Goal: Transaction & Acquisition: Purchase product/service

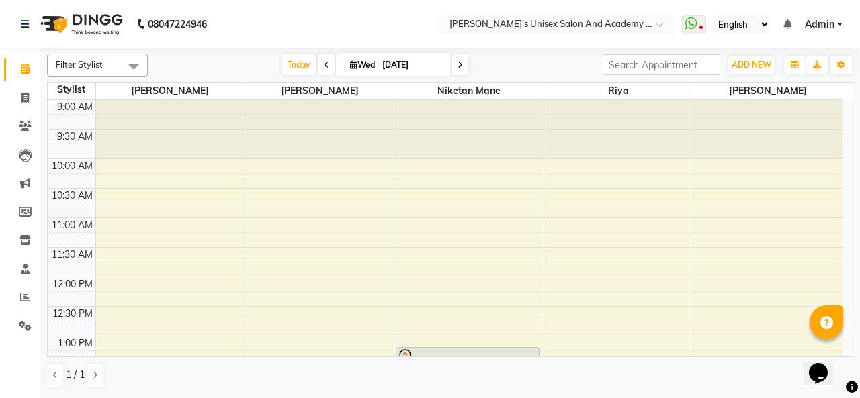
scroll to position [1, 83]
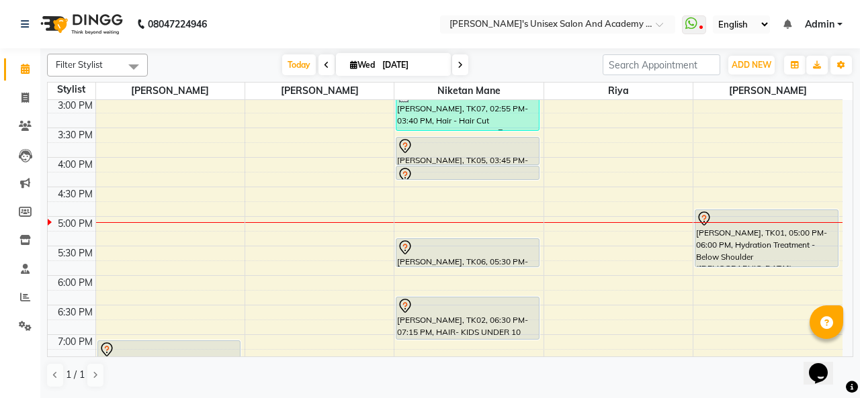
click at [488, 153] on div "[PERSON_NAME], TK05, 03:45 PM-04:15 PM, Hair - Hair Cut ([DEMOGRAPHIC_DATA])" at bounding box center [467, 151] width 142 height 27
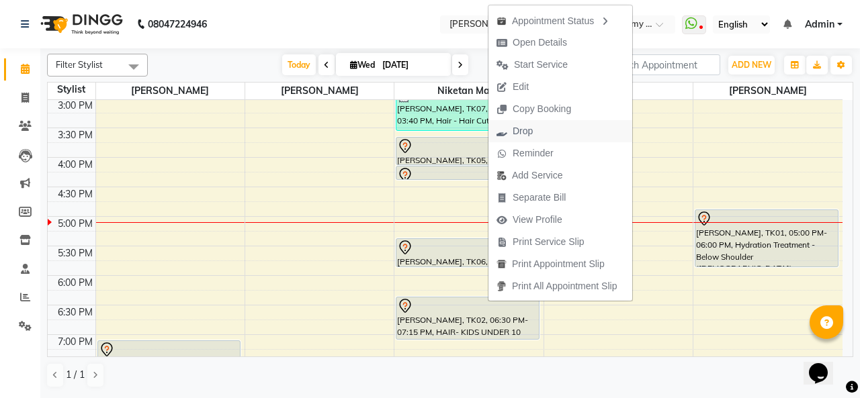
click at [520, 132] on span "Drop" at bounding box center [523, 131] width 20 height 14
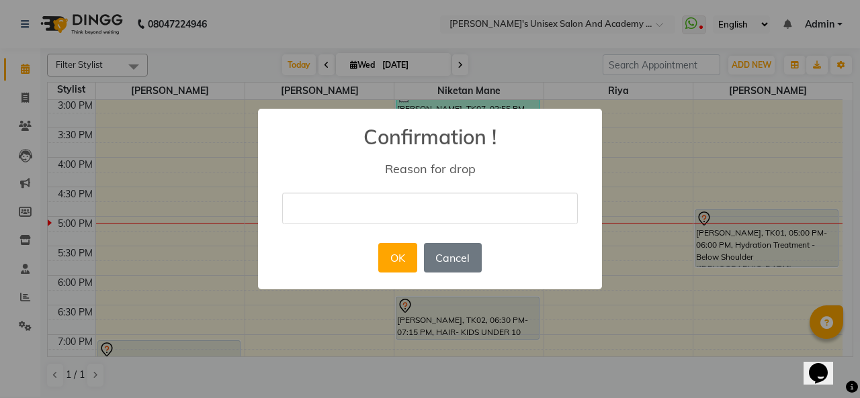
click at [374, 214] on input "text" at bounding box center [430, 209] width 296 height 32
type input "cancelled"
click at [394, 263] on button "OK" at bounding box center [397, 258] width 38 height 30
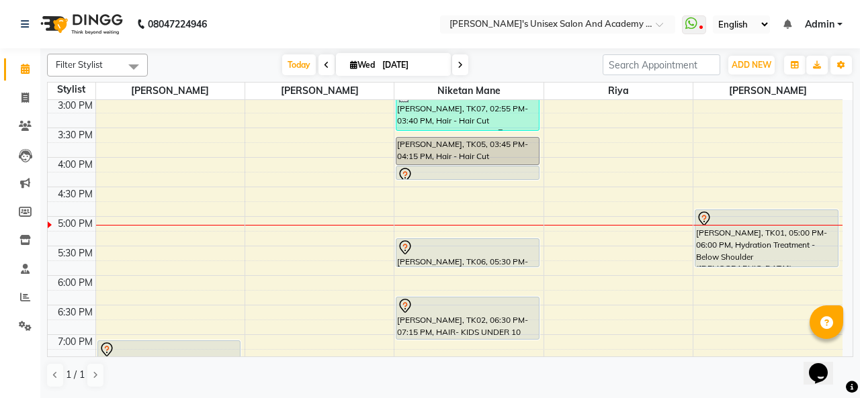
click at [509, 175] on div at bounding box center [467, 175] width 141 height 16
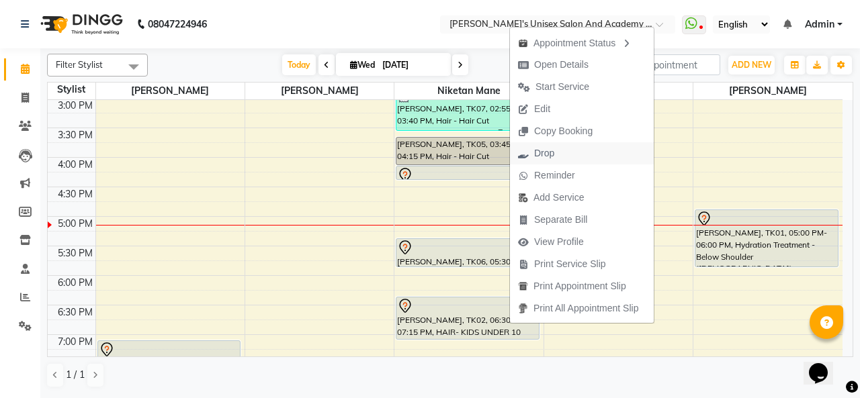
click at [551, 148] on span "Drop" at bounding box center [544, 153] width 20 height 14
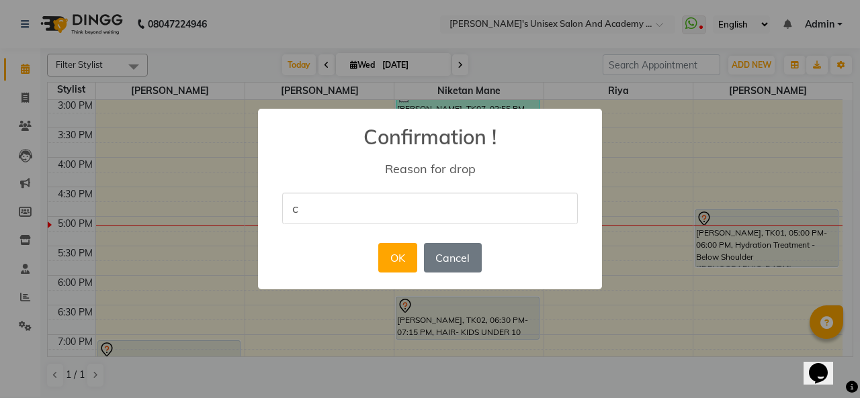
type input "cancelled"
click at [399, 260] on button "OK" at bounding box center [397, 258] width 38 height 30
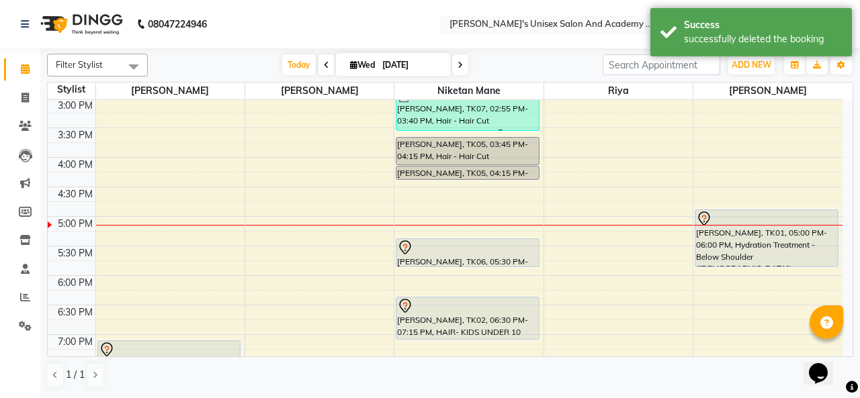
click at [480, 254] on div at bounding box center [467, 248] width 141 height 16
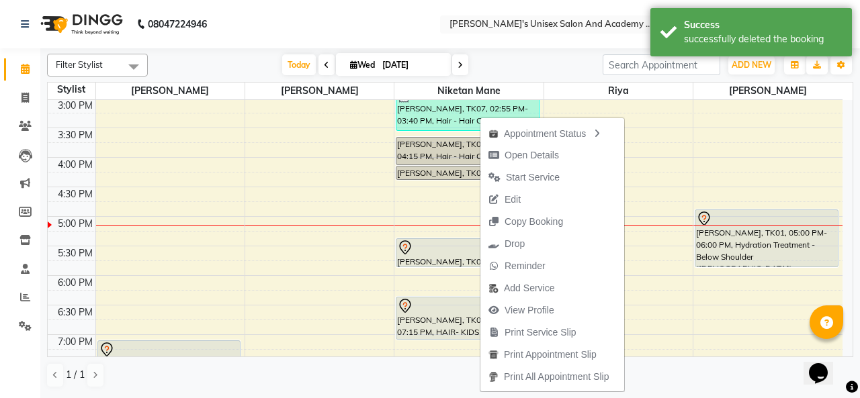
click at [496, 67] on div "[DATE] [DATE]" at bounding box center [375, 65] width 441 height 20
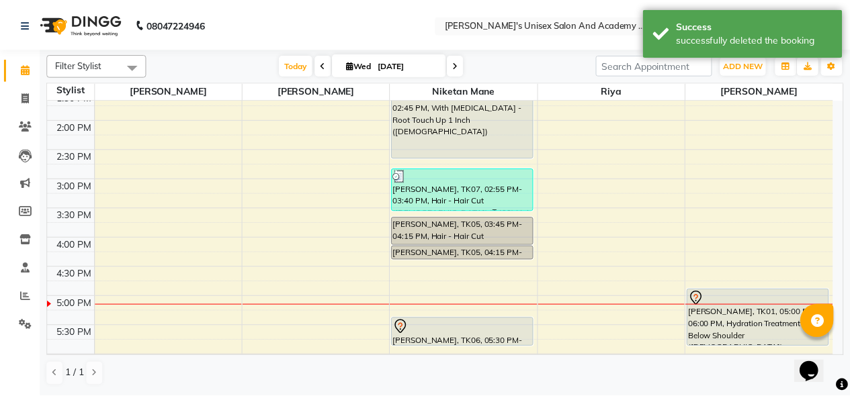
scroll to position [155, 0]
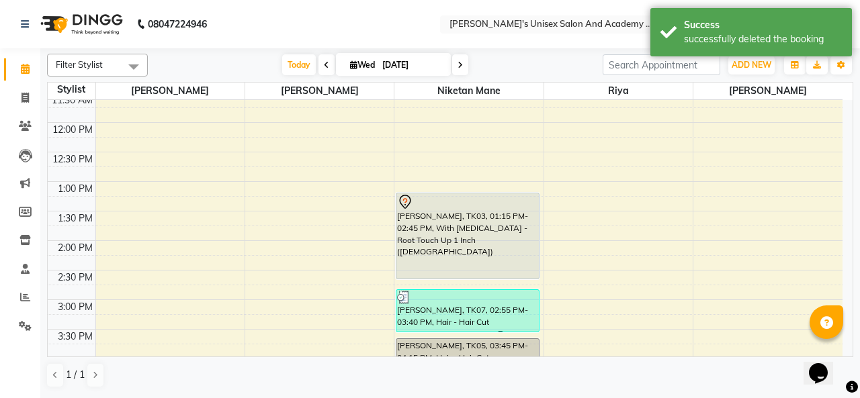
click at [475, 208] on div at bounding box center [467, 202] width 141 height 16
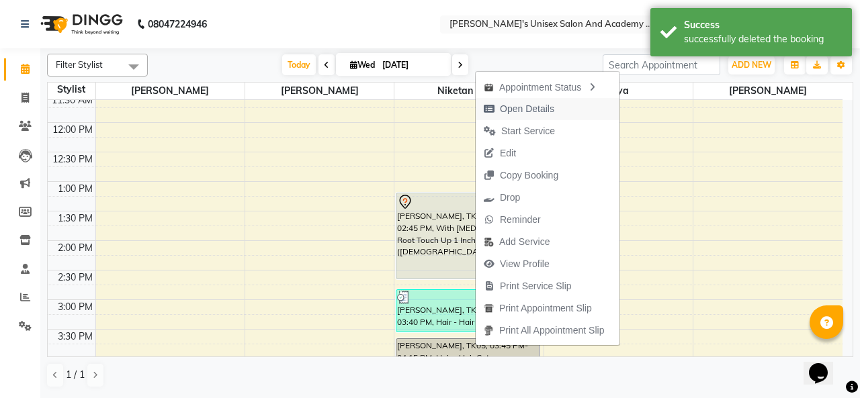
click at [501, 113] on span "Open Details" at bounding box center [527, 109] width 54 height 14
select select "7"
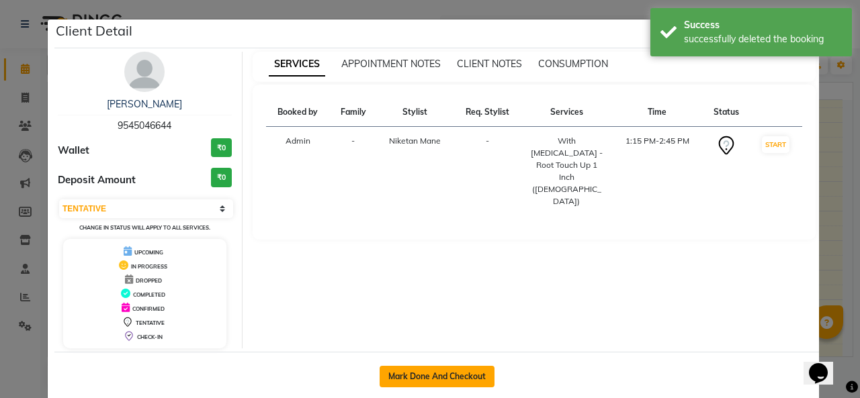
click at [400, 372] on button "Mark Done And Checkout" at bounding box center [437, 376] width 115 height 21
select select "service"
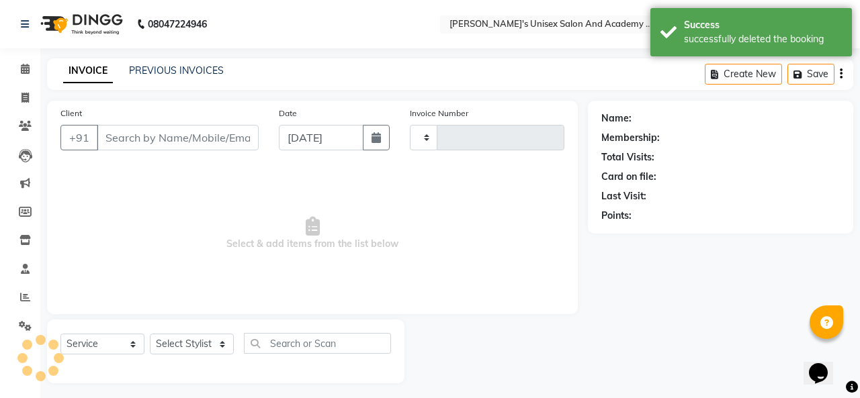
type input "0926"
select select "665"
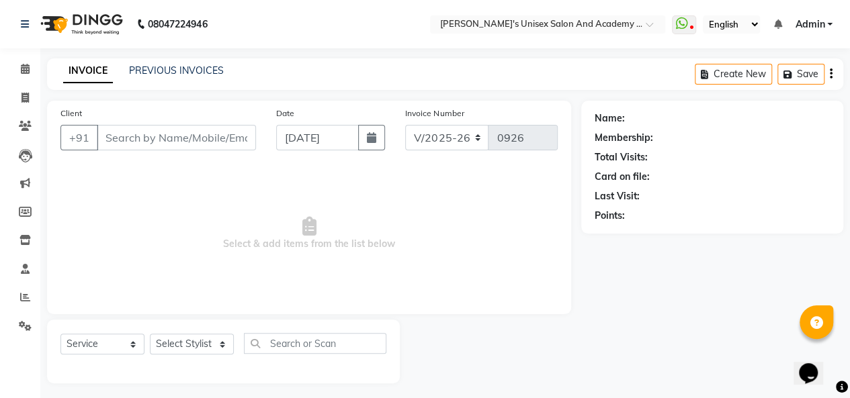
type input "9545046644"
select select "43907"
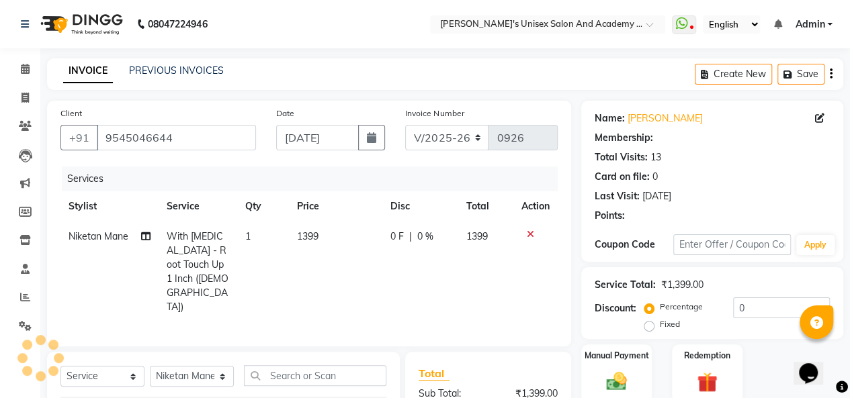
select select "2: Object"
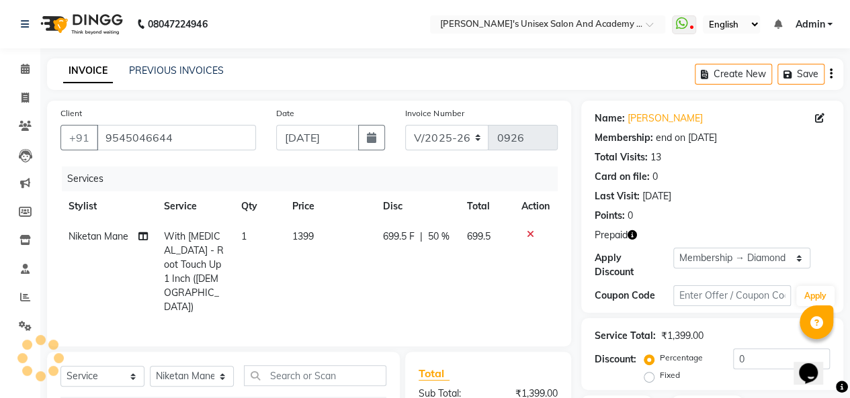
type input "50"
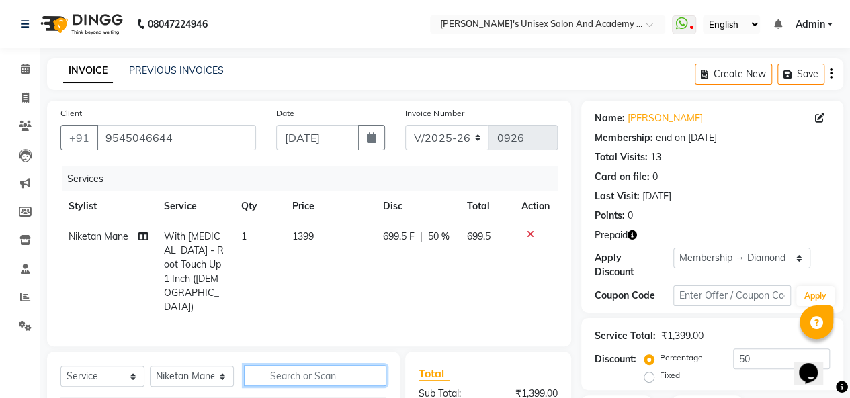
click at [300, 365] on input "text" at bounding box center [315, 375] width 142 height 21
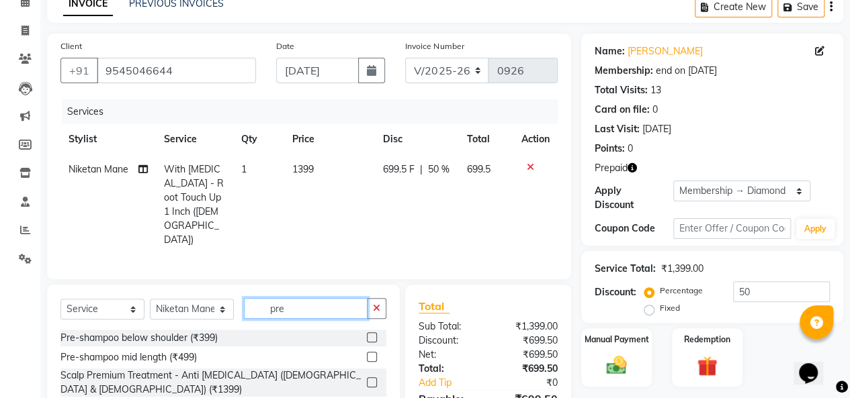
type input "pre"
click at [367, 352] on label at bounding box center [372, 357] width 10 height 10
click at [367, 353] on input "checkbox" at bounding box center [371, 357] width 9 height 9
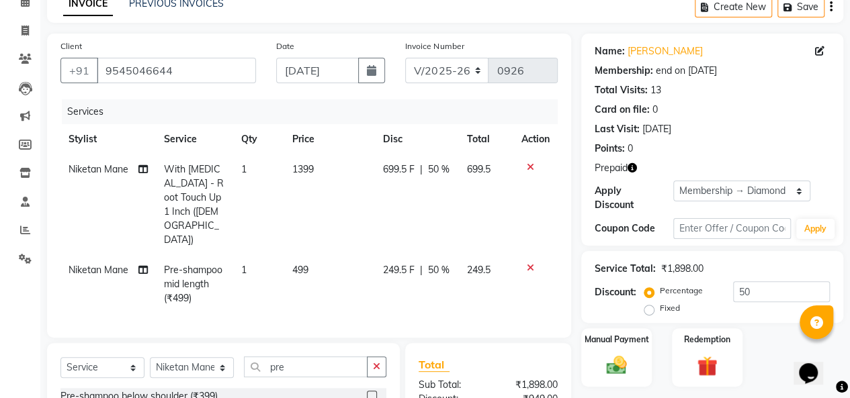
checkbox input "false"
click at [210, 357] on select "Select Stylist [PERSON_NAME] Niketan Mane [PERSON_NAME] Sakshey Chandlaa [PERSO…" at bounding box center [192, 367] width 84 height 21
select select "65488"
click at [150, 357] on select "Select Stylist [PERSON_NAME] Niketan Mane [PERSON_NAME] Sakshey Chandlaa [PERSO…" at bounding box center [192, 367] width 84 height 21
click at [301, 357] on input "pre" at bounding box center [306, 367] width 124 height 21
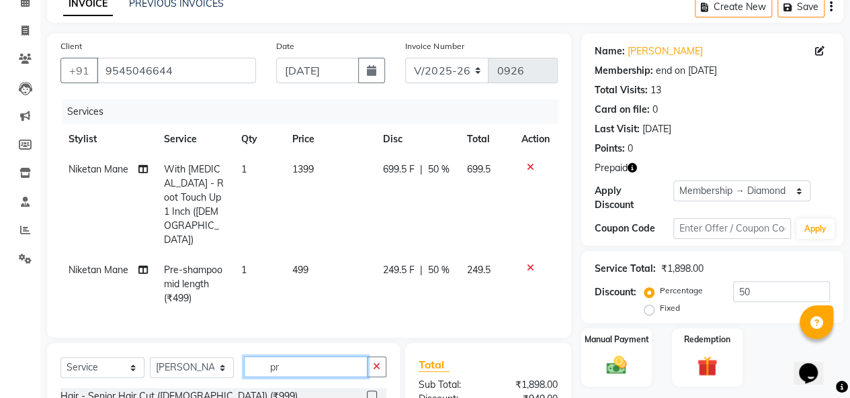
type input "p"
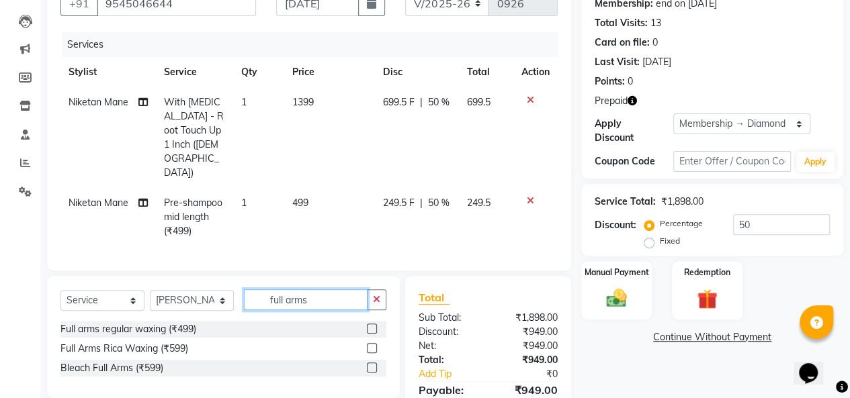
type input "full arms"
click at [374, 343] on label at bounding box center [372, 348] width 10 height 10
click at [374, 345] on input "checkbox" at bounding box center [371, 349] width 9 height 9
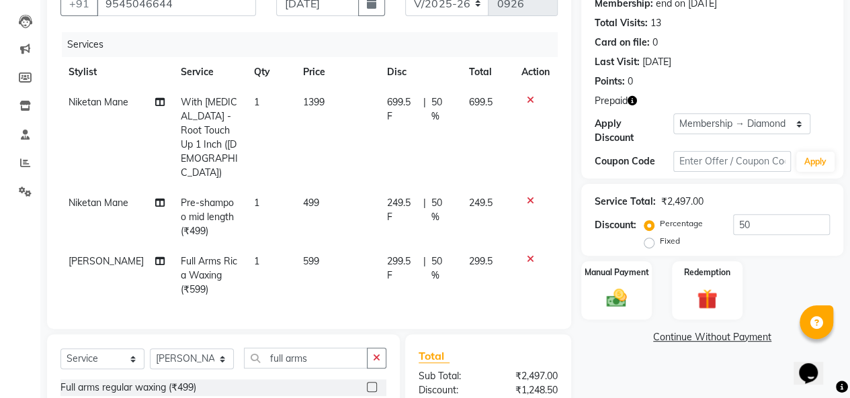
checkbox input "false"
click at [319, 348] on input "full arms" at bounding box center [306, 358] width 124 height 21
type input "f"
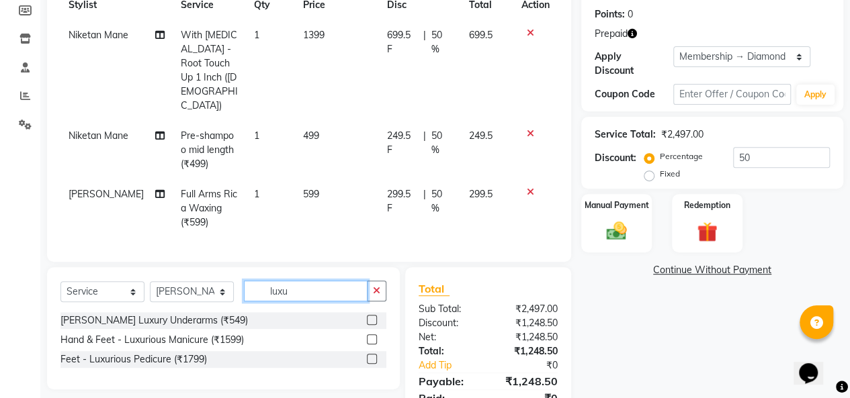
type input "luxu"
click at [372, 335] on label at bounding box center [372, 340] width 10 height 10
click at [372, 336] on input "checkbox" at bounding box center [371, 340] width 9 height 9
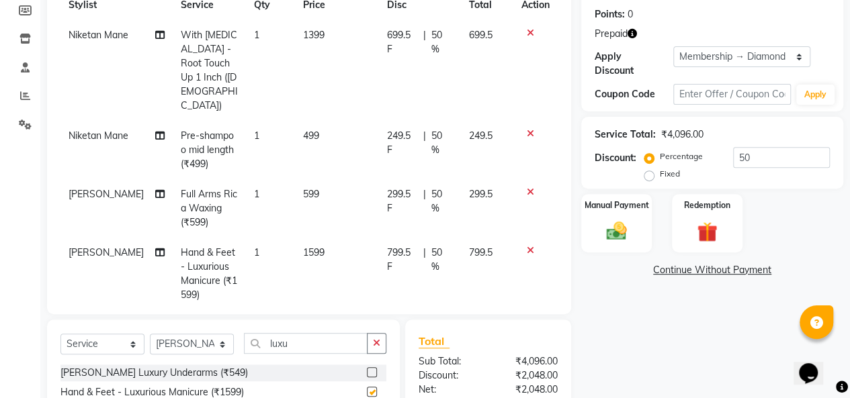
checkbox input "false"
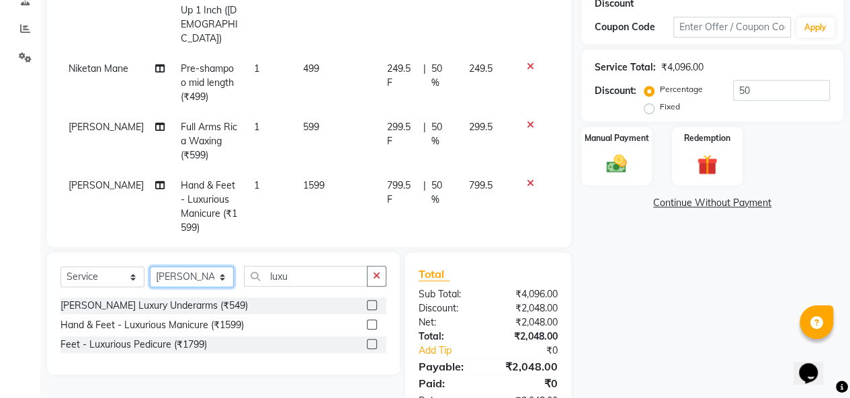
click at [215, 281] on select "Select Stylist [PERSON_NAME] Niketan Mane [PERSON_NAME] Sakshey Chandlaa [PERSO…" at bounding box center [192, 277] width 84 height 21
select select "9923"
click at [150, 267] on select "Select Stylist [PERSON_NAME] Niketan Mane [PERSON_NAME] Sakshey Chandlaa [PERSO…" at bounding box center [192, 277] width 84 height 21
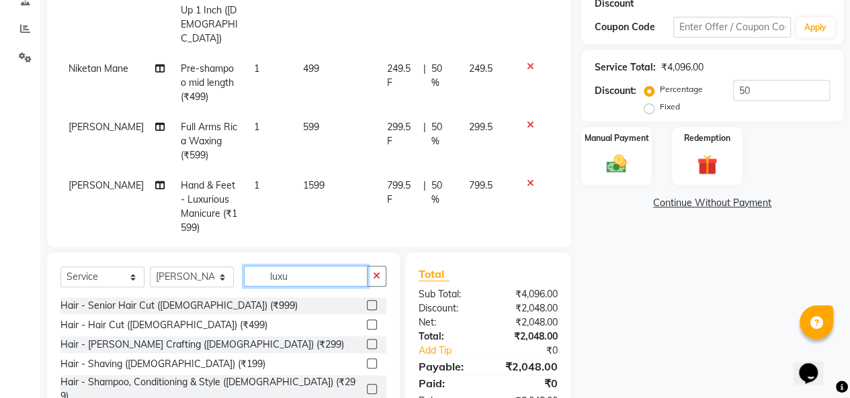
click at [351, 274] on input "luxu" at bounding box center [306, 276] width 124 height 21
type input "l"
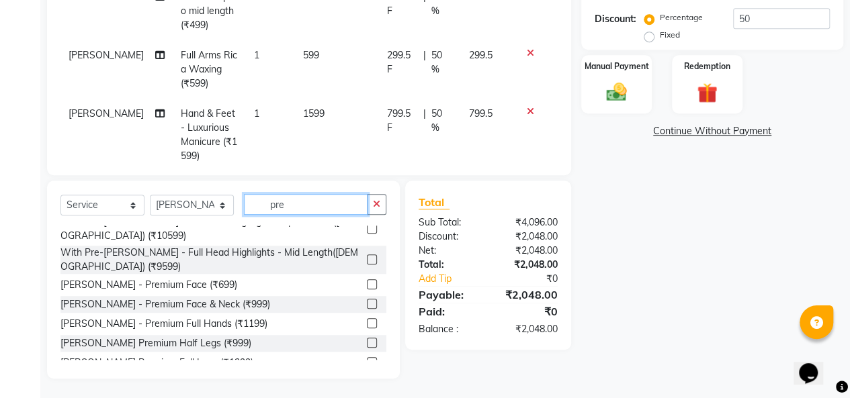
scroll to position [336, 0]
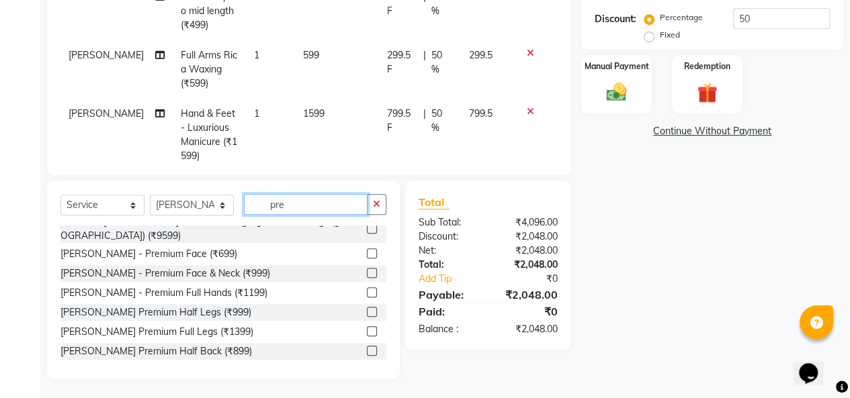
type input "pre"
click at [367, 268] on label at bounding box center [372, 273] width 10 height 10
click at [367, 269] on input "checkbox" at bounding box center [371, 273] width 9 height 9
checkbox input "false"
click at [294, 209] on input "pre" at bounding box center [306, 204] width 124 height 21
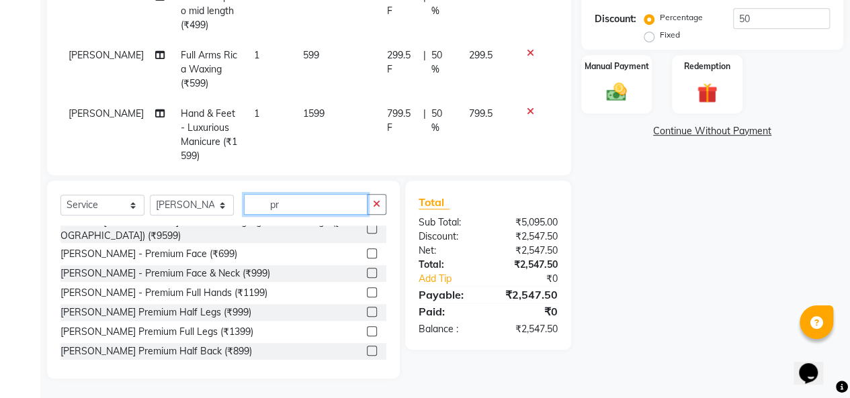
type input "p"
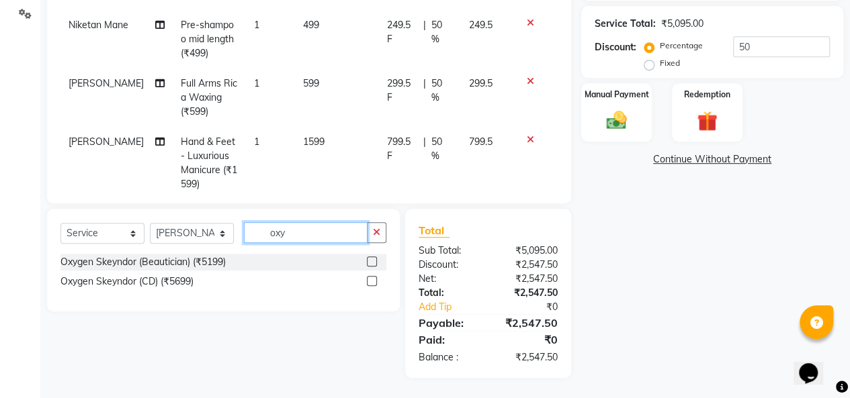
scroll to position [0, 0]
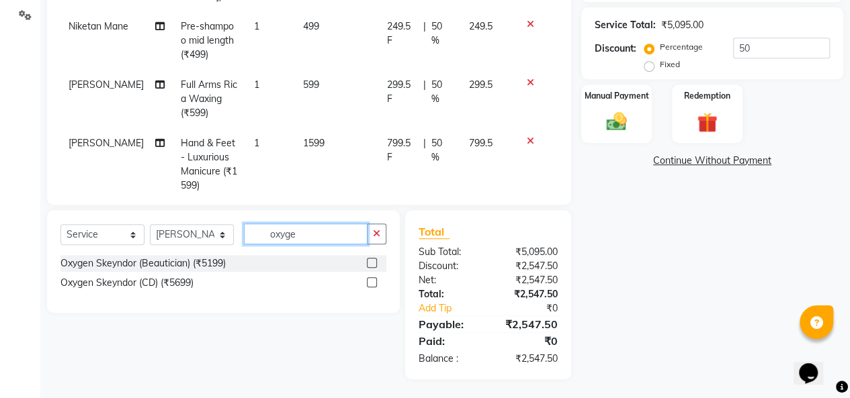
type input "oxyge"
click at [372, 281] on label at bounding box center [372, 282] width 10 height 10
click at [372, 281] on input "checkbox" at bounding box center [371, 283] width 9 height 9
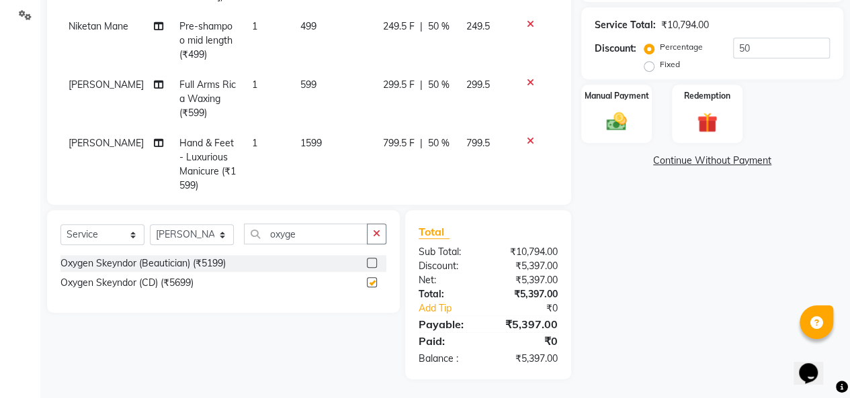
checkbox input "false"
click at [182, 240] on select "Select Stylist [PERSON_NAME] Niketan Mane [PERSON_NAME] Sakshey Chandlaa [PERSO…" at bounding box center [192, 234] width 84 height 21
select select "85256"
click at [150, 224] on select "Select Stylist [PERSON_NAME] Niketan Mane [PERSON_NAME] Sakshey Chandlaa [PERSO…" at bounding box center [192, 234] width 84 height 21
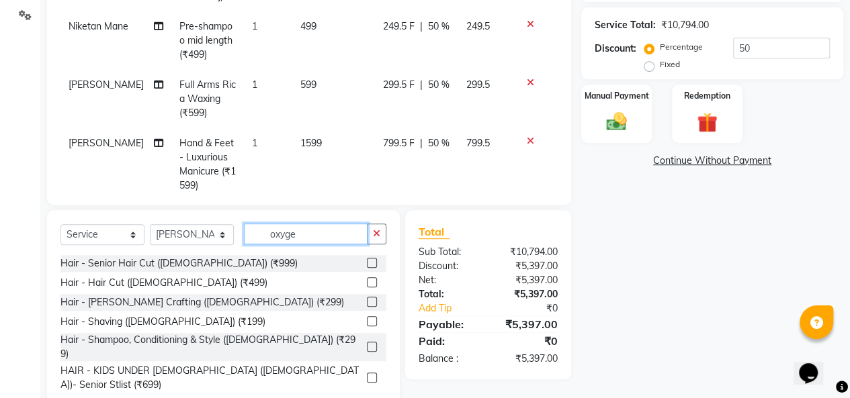
click at [302, 233] on input "oxyge" at bounding box center [306, 234] width 124 height 21
type input "o"
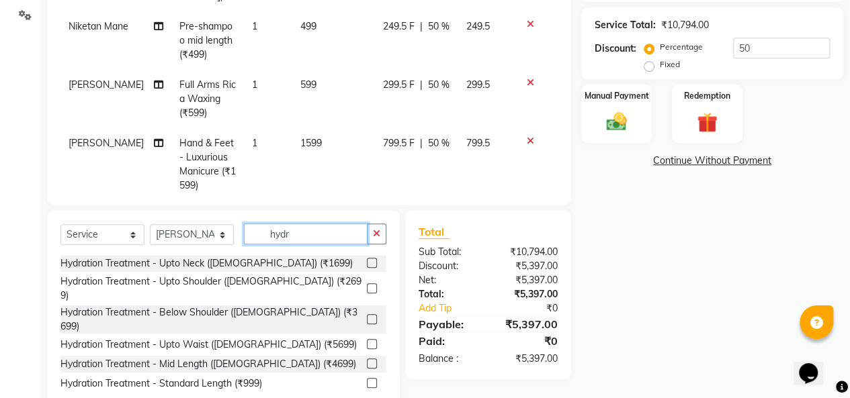
type input "hydr"
click at [367, 314] on label at bounding box center [372, 319] width 10 height 10
click at [367, 316] on input "checkbox" at bounding box center [371, 320] width 9 height 9
checkbox input "false"
click at [696, 289] on div "Name: [PERSON_NAME] Membership: end on [DATE] Total Visits: 13 Card on file: 0 …" at bounding box center [717, 99] width 272 height 619
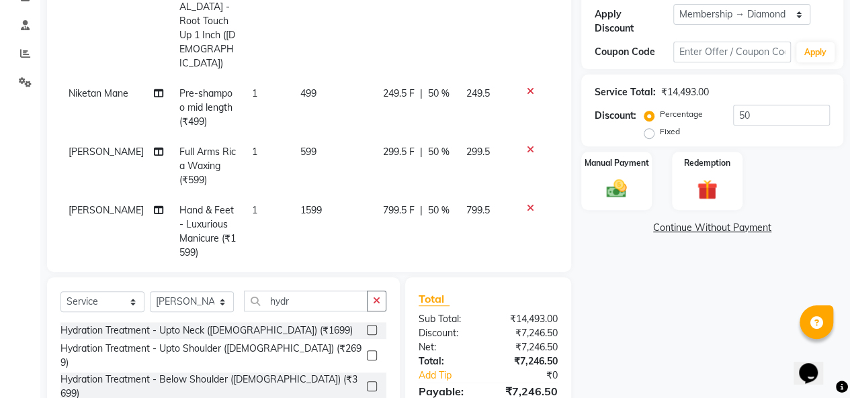
scroll to position [311, 0]
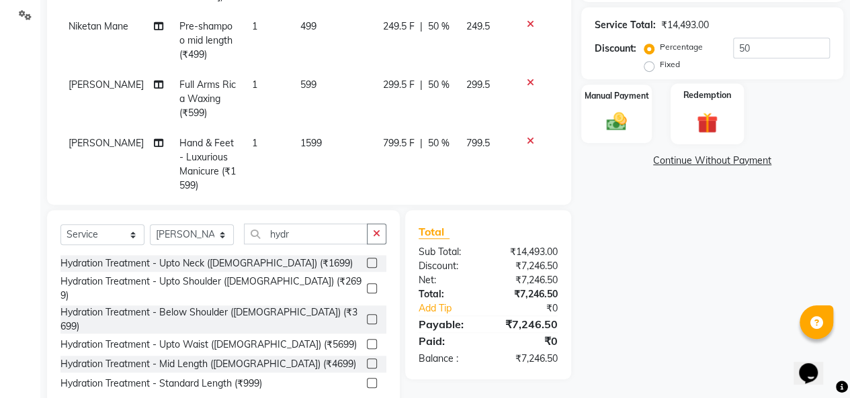
click at [703, 111] on img at bounding box center [707, 123] width 34 height 26
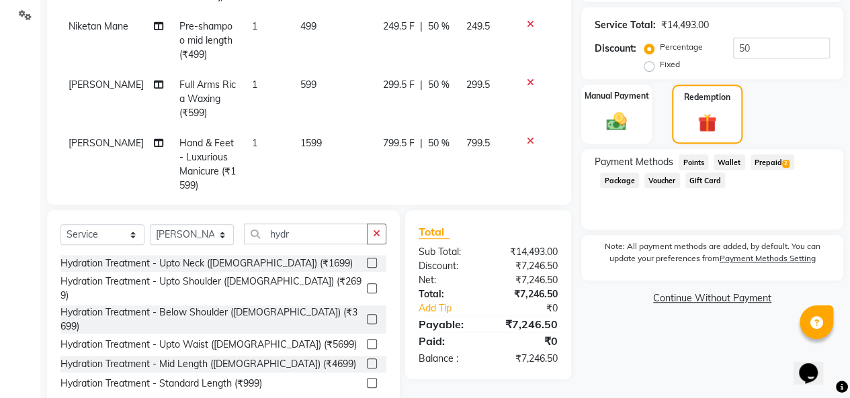
click at [761, 160] on span "Prepaid 2" at bounding box center [772, 162] width 44 height 15
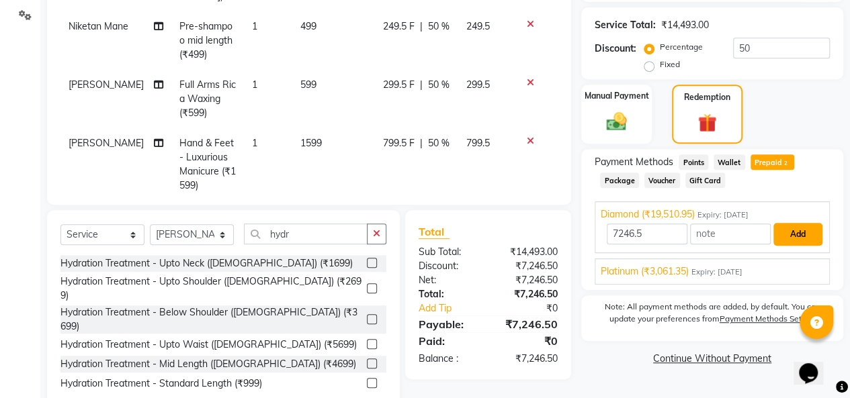
click at [795, 235] on button "Add" at bounding box center [797, 234] width 49 height 23
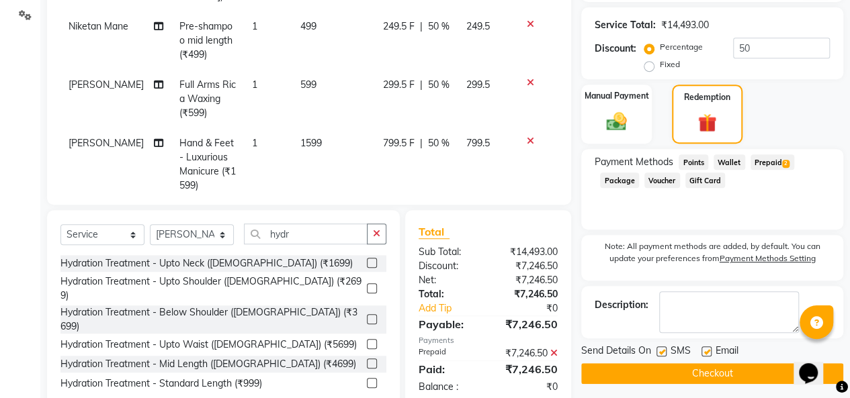
scroll to position [400, 0]
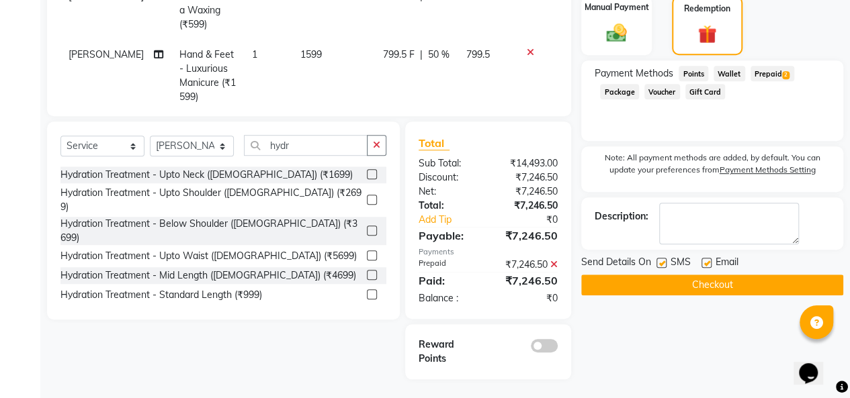
click at [758, 281] on button "Checkout" at bounding box center [712, 285] width 262 height 21
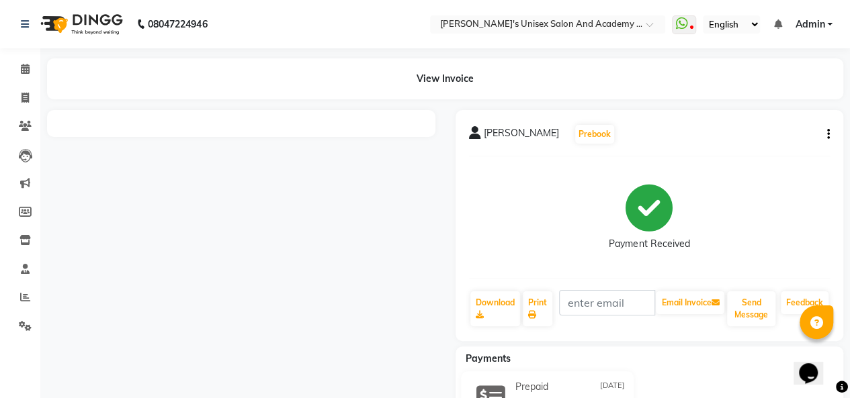
click at [753, 290] on div "[PERSON_NAME] Prebook Payment Received Download Print Email Invoice Send Messag…" at bounding box center [650, 225] width 388 height 231
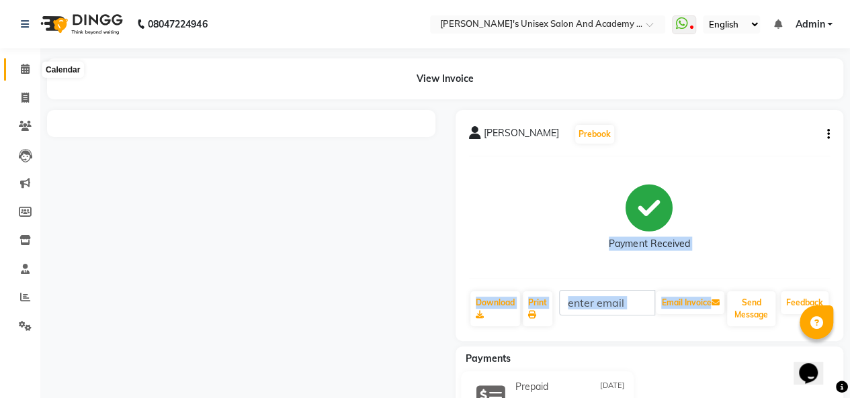
click at [24, 75] on span at bounding box center [25, 69] width 24 height 15
click at [24, 100] on icon at bounding box center [24, 98] width 7 height 10
select select "service"
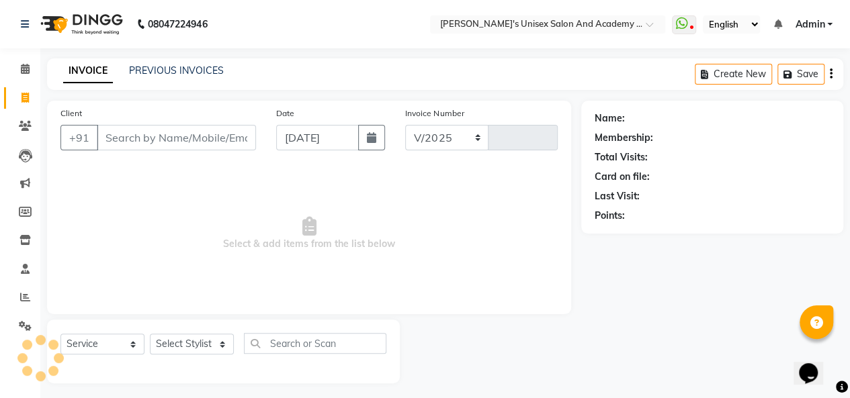
select select "665"
type input "0927"
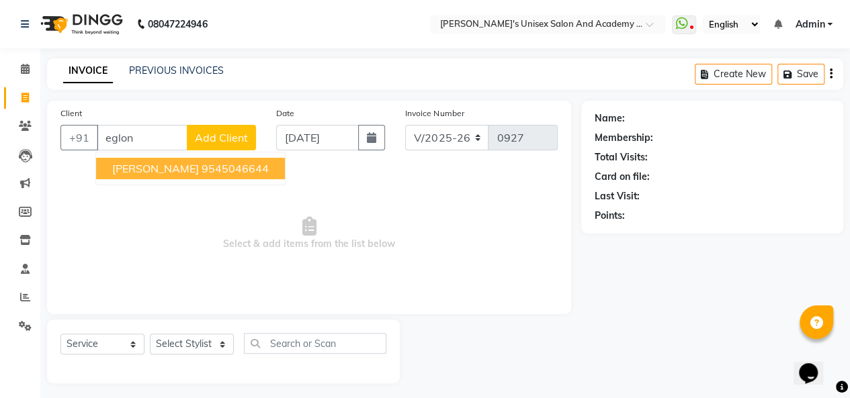
click at [157, 170] on span "[PERSON_NAME]" at bounding box center [155, 168] width 87 height 13
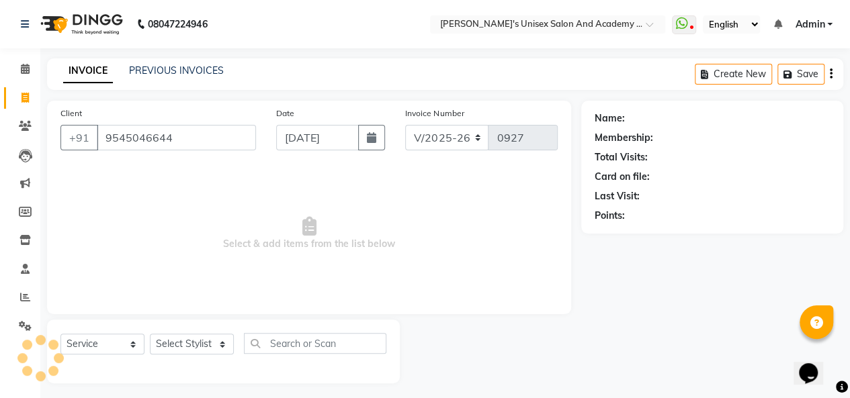
type input "9545046644"
select select "2: Object"
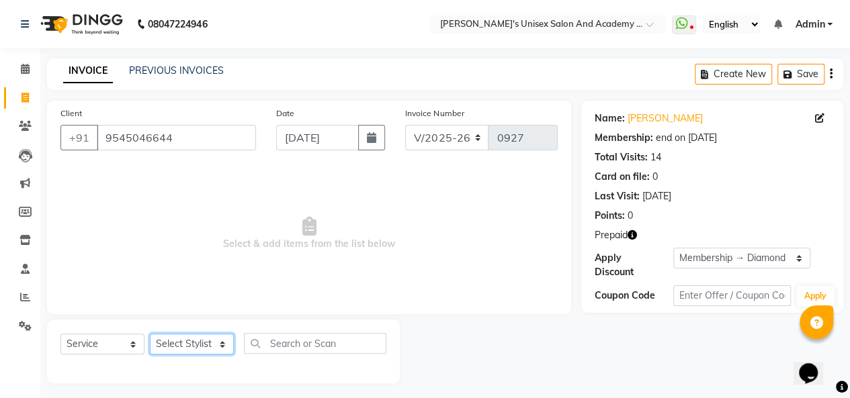
click at [210, 343] on select "Select Stylist [PERSON_NAME] Niketan Mane [PERSON_NAME] Sakshey Chandlaa [PERSO…" at bounding box center [192, 344] width 84 height 21
select select "9923"
click at [150, 334] on select "Select Stylist [PERSON_NAME] Niketan Mane [PERSON_NAME] Sakshey Chandlaa [PERSO…" at bounding box center [192, 344] width 84 height 21
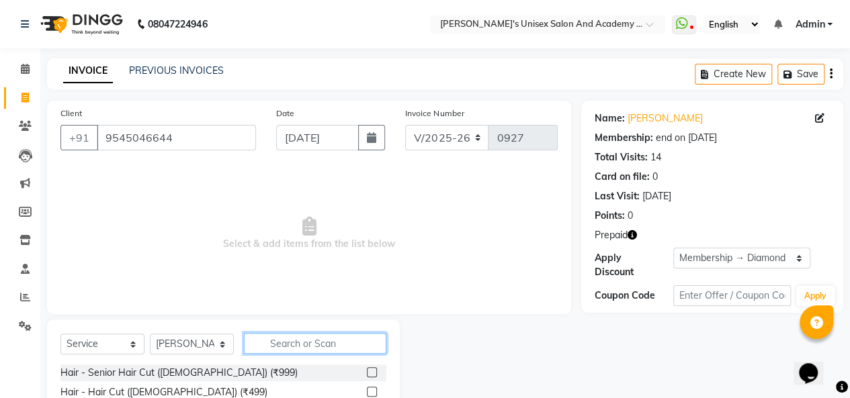
click at [305, 343] on input "text" at bounding box center [315, 343] width 142 height 21
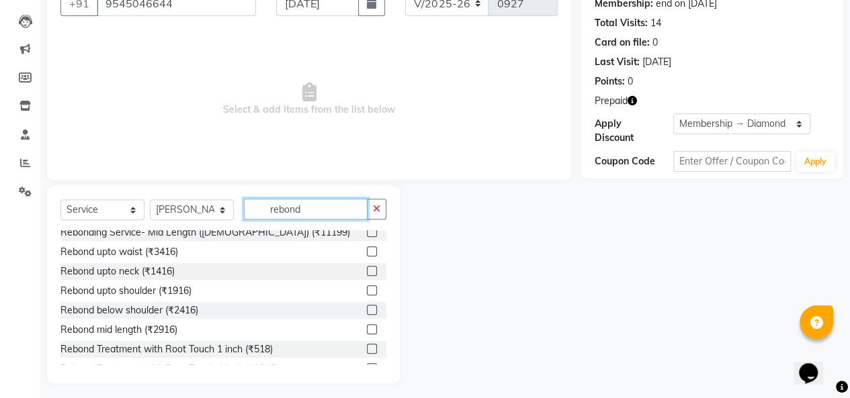
scroll to position [202, 0]
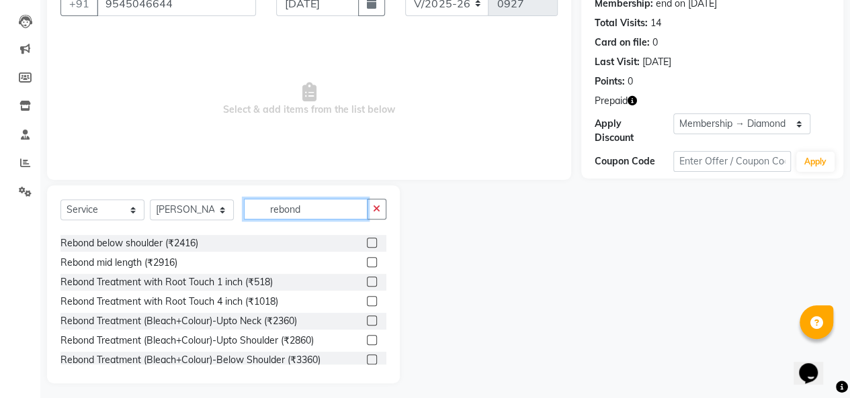
type input "rebond"
click at [367, 277] on label at bounding box center [372, 282] width 10 height 10
click at [367, 278] on input "checkbox" at bounding box center [371, 282] width 9 height 9
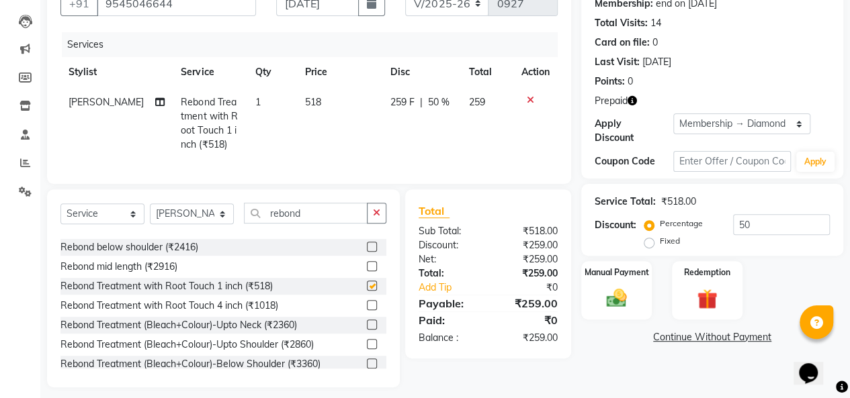
checkbox input "false"
click at [734, 283] on div "Redemption" at bounding box center [706, 290] width 73 height 61
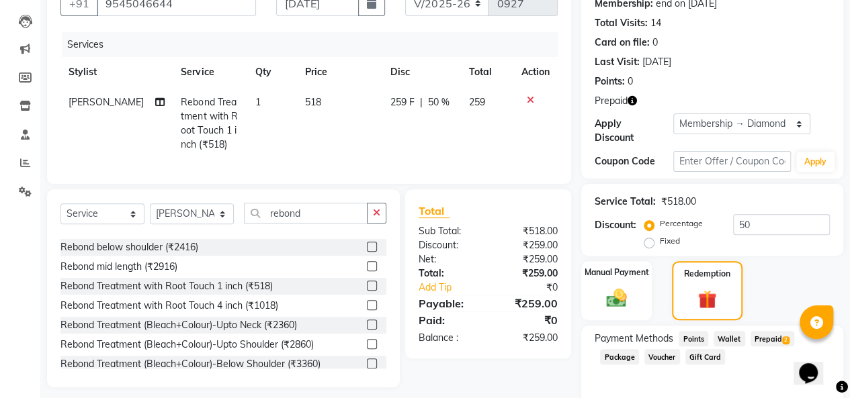
click at [758, 341] on span "Prepaid 2" at bounding box center [772, 338] width 44 height 15
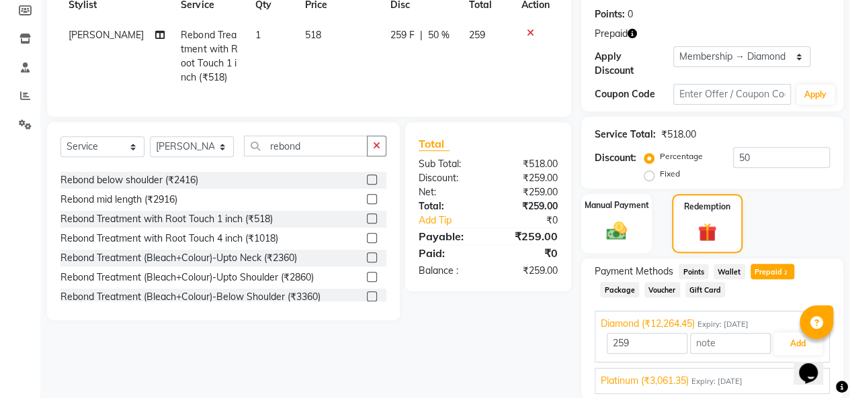
scroll to position [301, 0]
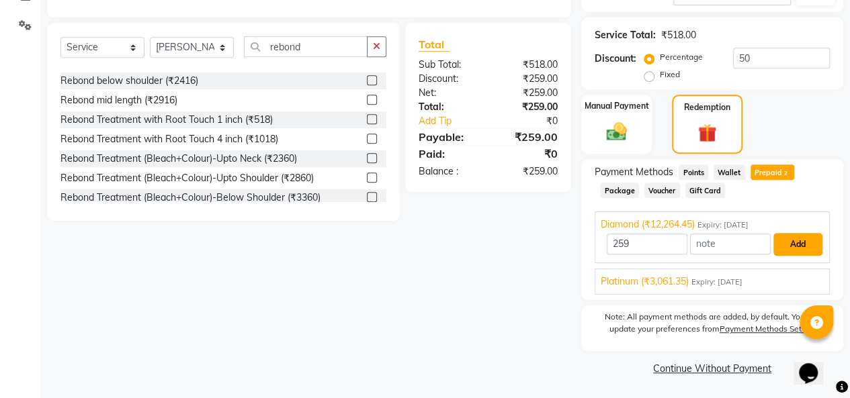
click at [791, 244] on button "Add" at bounding box center [797, 244] width 49 height 23
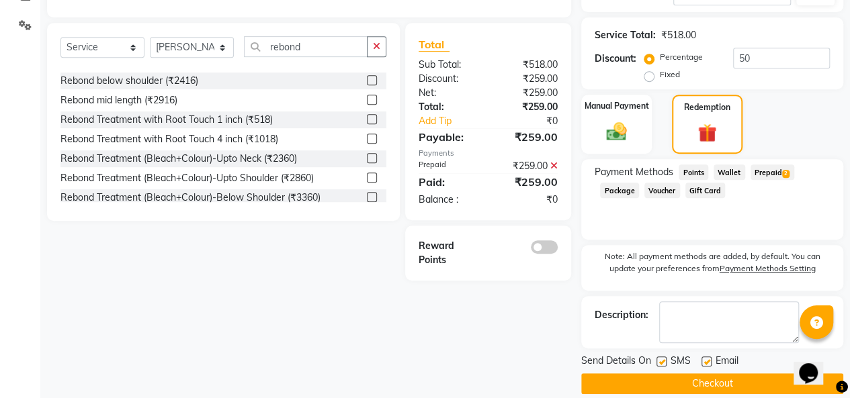
scroll to position [316, 0]
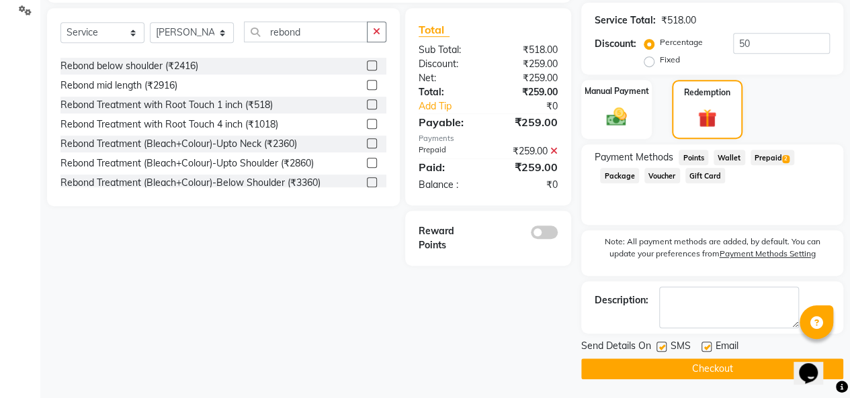
click at [703, 373] on button "Checkout" at bounding box center [712, 369] width 262 height 21
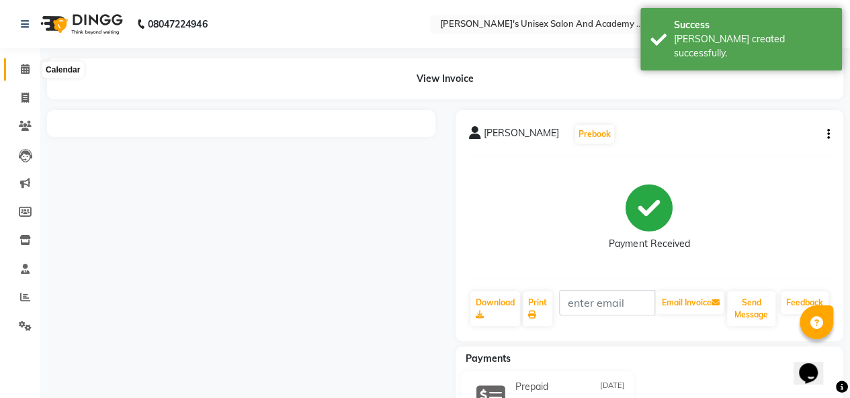
click at [21, 76] on span at bounding box center [25, 69] width 24 height 15
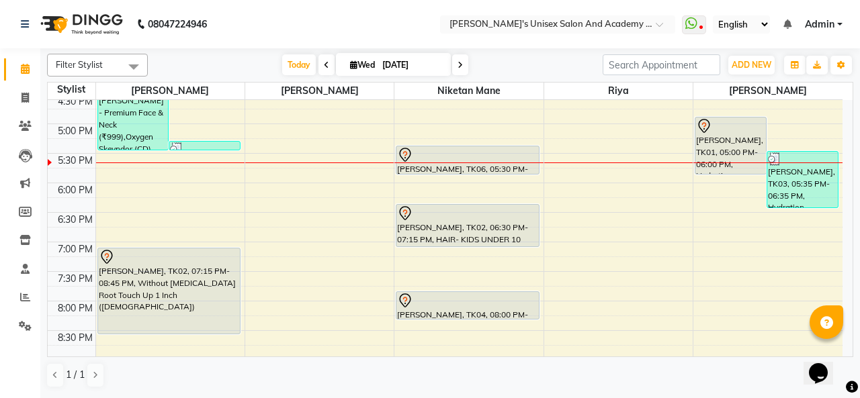
scroll to position [470, 0]
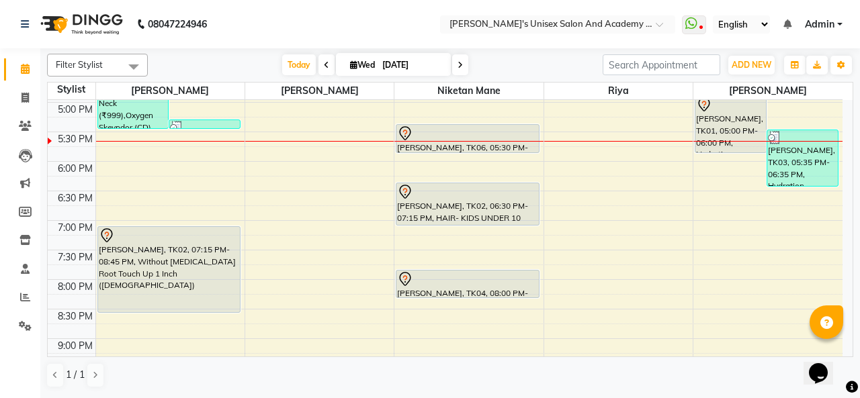
click at [404, 249] on div "9:00 AM 9:30 AM 10:00 AM 10:30 AM 11:00 AM 11:30 AM 12:00 PM 12:30 PM 1:00 PM 1…" at bounding box center [445, 43] width 795 height 827
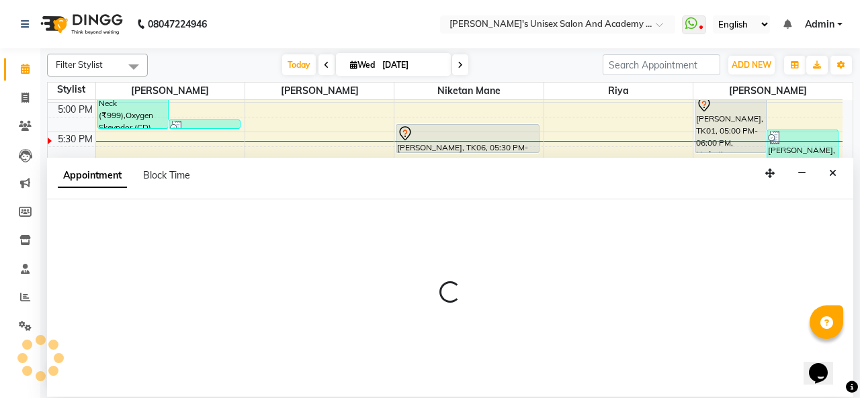
select select "43907"
select select "tentative"
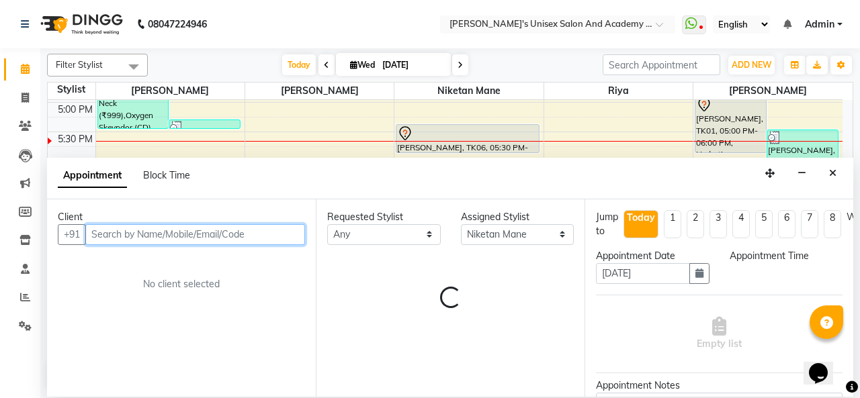
select select "1170"
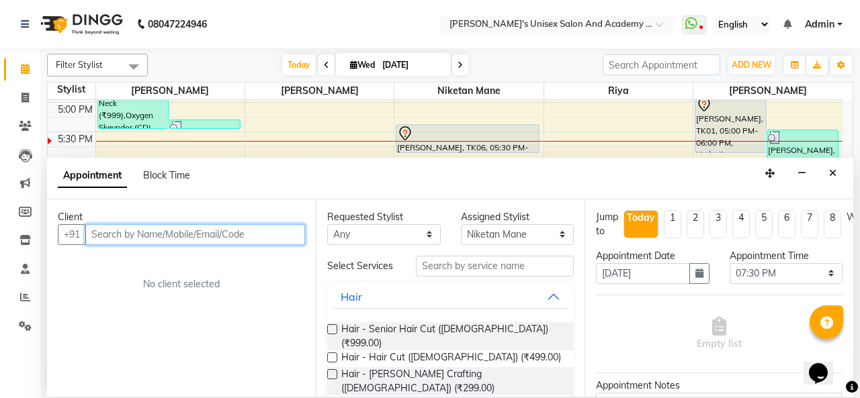
click at [154, 234] on input "text" at bounding box center [195, 234] width 220 height 21
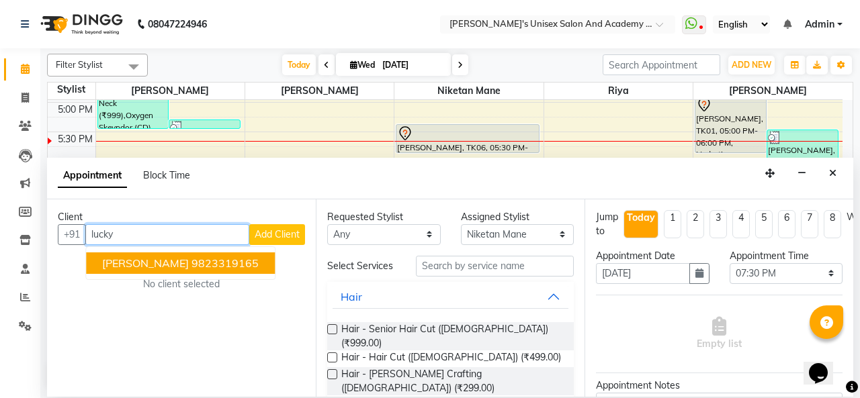
click at [163, 257] on span "[PERSON_NAME]" at bounding box center [145, 263] width 87 height 13
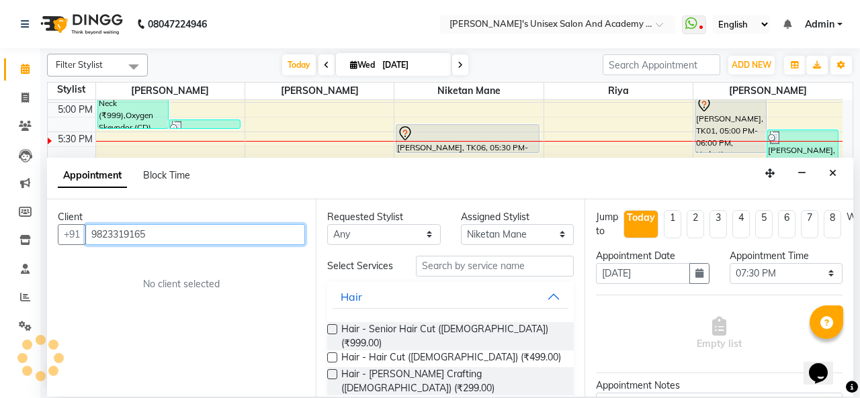
type input "9823319165"
click at [333, 353] on label at bounding box center [332, 358] width 10 height 10
click at [333, 355] on input "checkbox" at bounding box center [331, 359] width 9 height 9
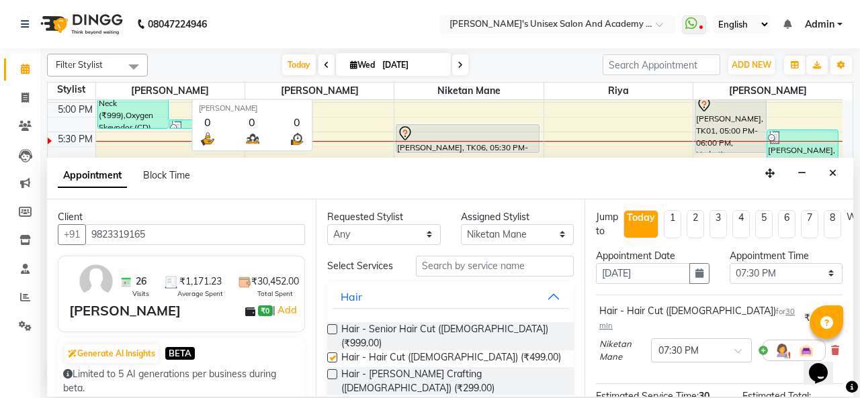
checkbox input "false"
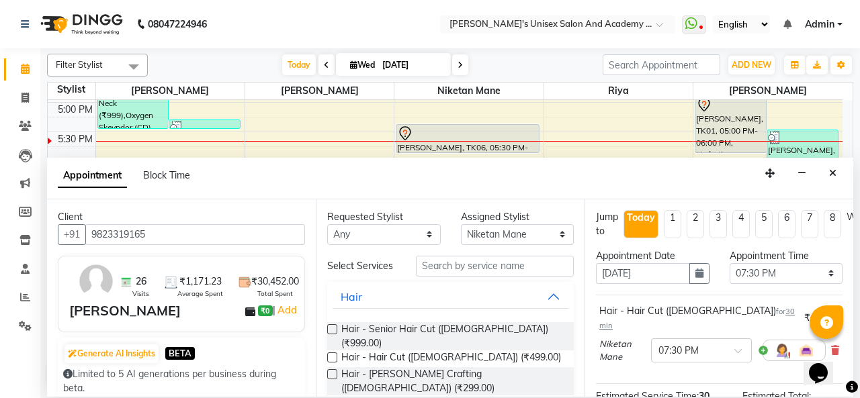
scroll to position [181, 0]
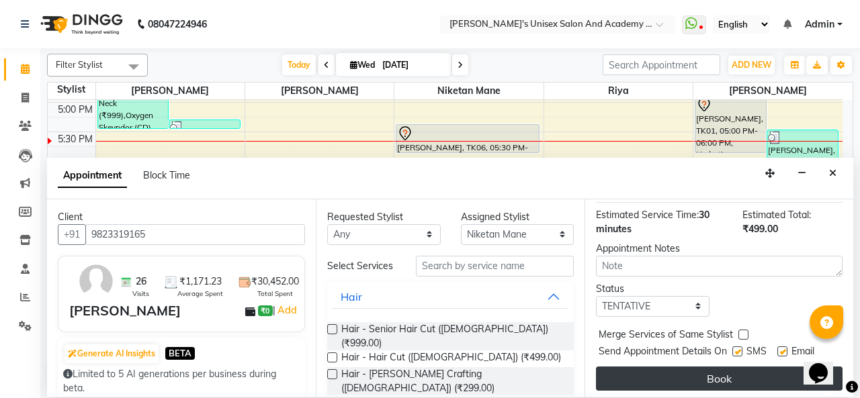
click at [736, 367] on button "Book" at bounding box center [719, 379] width 247 height 24
